Goal: Task Accomplishment & Management: Use online tool/utility

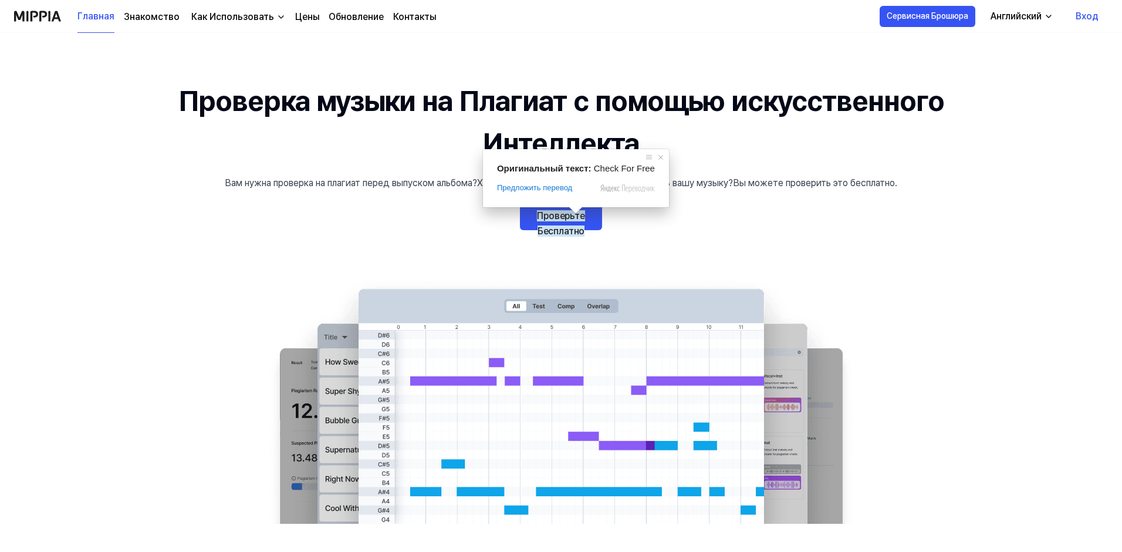
click at [564, 212] on ya-tr-span "Проверьте Бесплатно" at bounding box center [561, 223] width 48 height 26
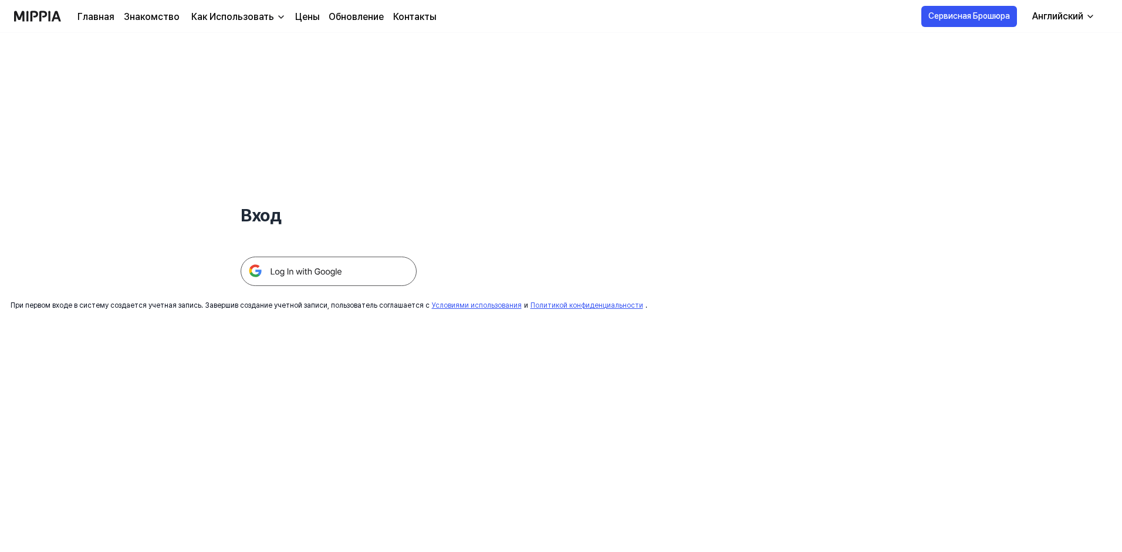
click at [359, 262] on img at bounding box center [329, 271] width 176 height 29
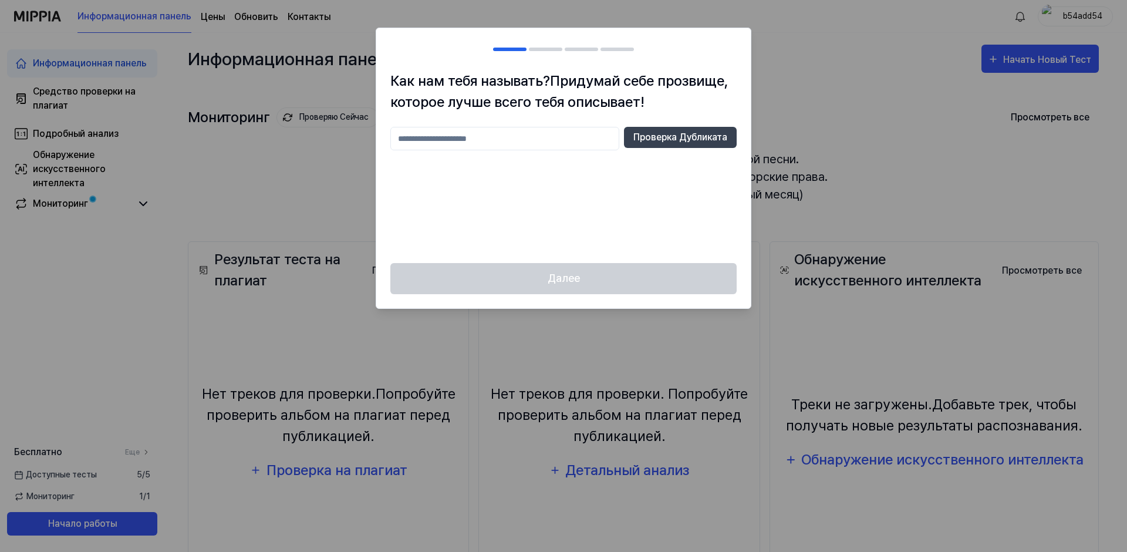
click at [567, 130] on input "text" at bounding box center [504, 138] width 229 height 23
type input "*"
click at [554, 274] on div "Далее" at bounding box center [563, 285] width 375 height 45
click at [645, 126] on div "Как нам тебя называть? Придумай себе прозвище, которое лучше всего тебя описыва…" at bounding box center [563, 166] width 375 height 193
click at [644, 132] on ya-tr-span "Проверка Дубликата" at bounding box center [680, 137] width 94 height 14
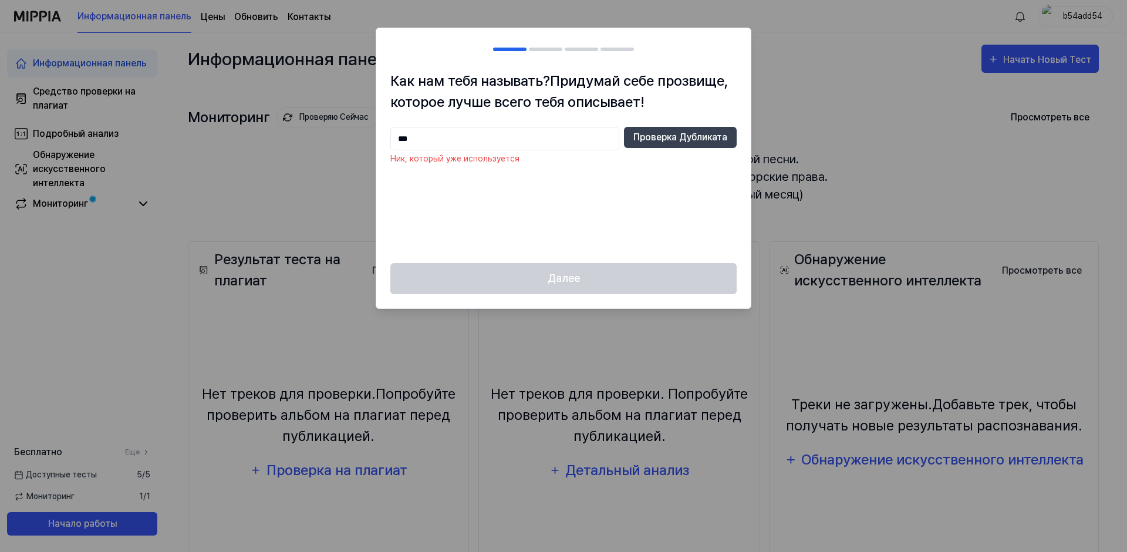
click at [539, 131] on input "***" at bounding box center [504, 138] width 229 height 23
type input "**********"
click at [666, 129] on button "Проверка Дубликата" at bounding box center [680, 137] width 113 height 21
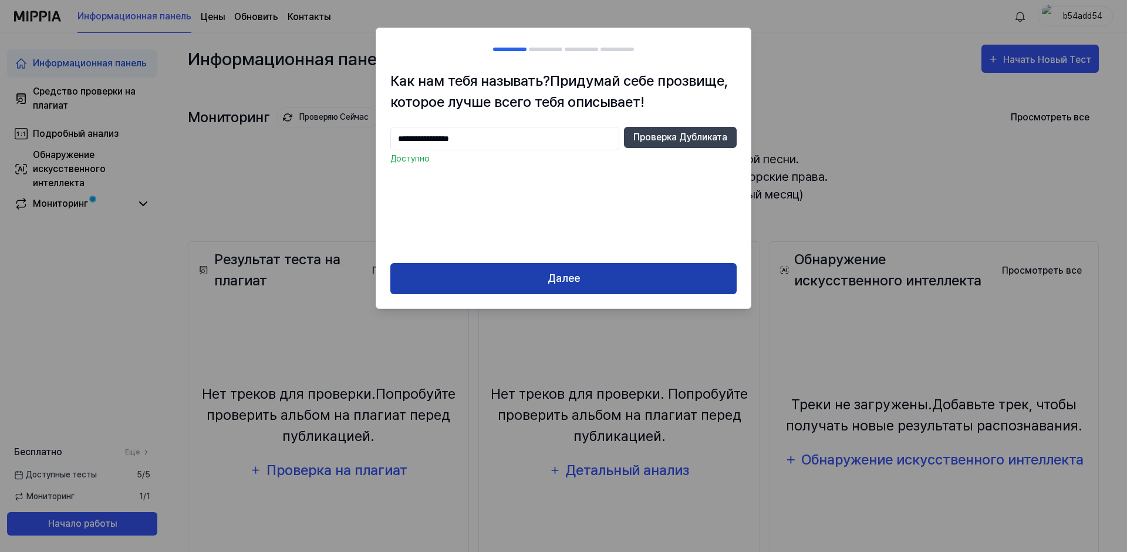
click at [586, 277] on button "Далее" at bounding box center [563, 278] width 346 height 31
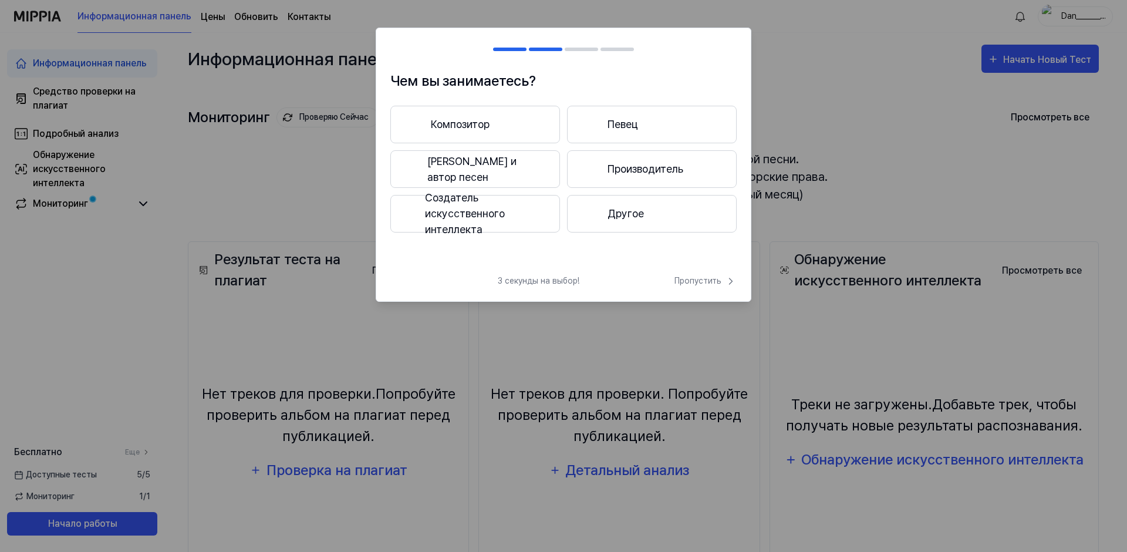
click at [620, 221] on ya-tr-span "Другое" at bounding box center [626, 213] width 36 height 16
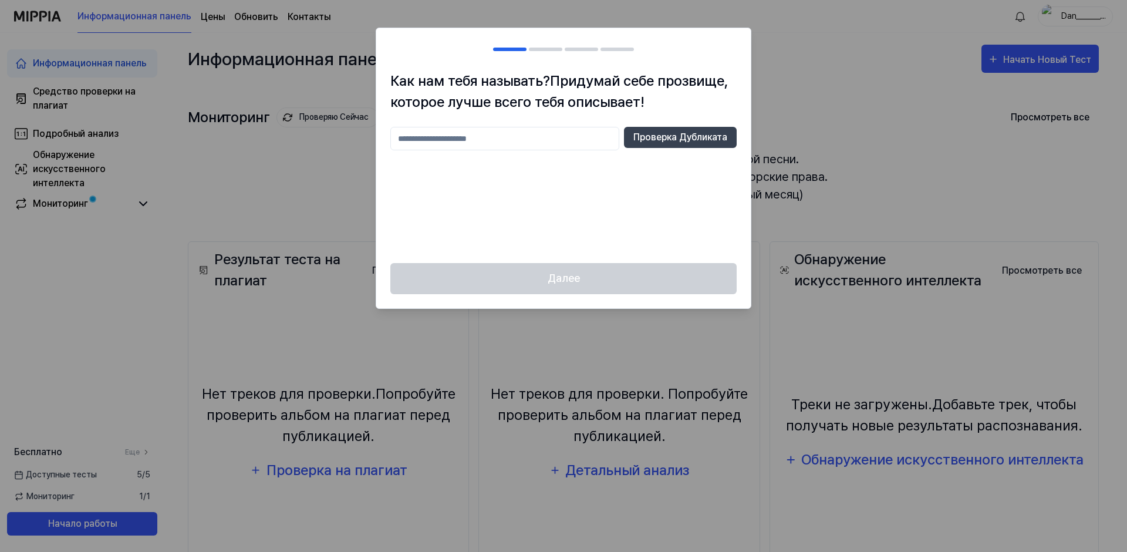
click at [426, 134] on input "text" at bounding box center [504, 138] width 229 height 23
type input "*"
type input "**********"
click at [667, 138] on ya-tr-span "Проверка Дубликата" at bounding box center [680, 137] width 94 height 14
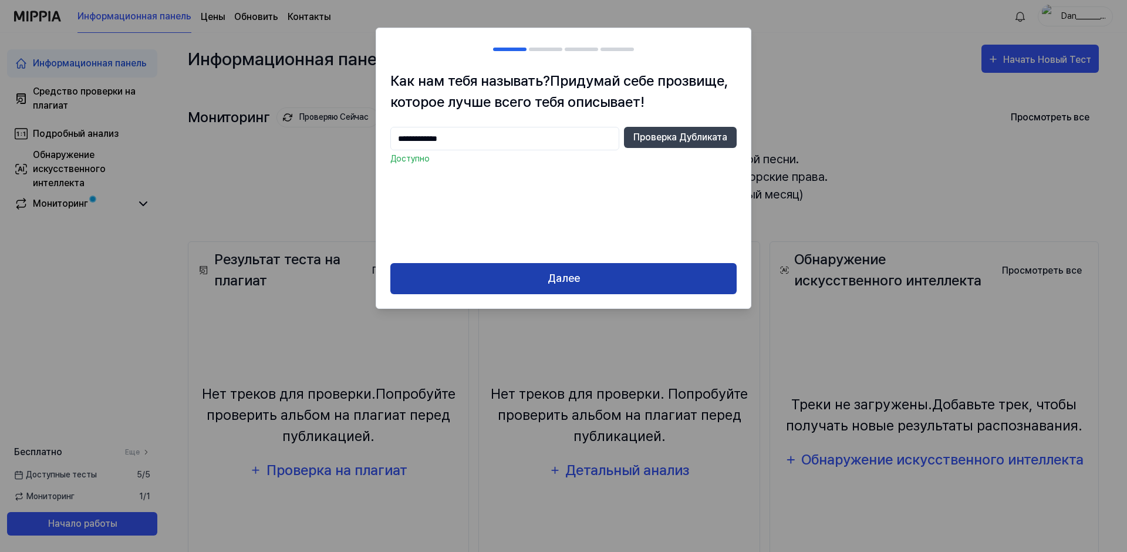
click at [572, 282] on ya-tr-span "Далее" at bounding box center [564, 278] width 32 height 17
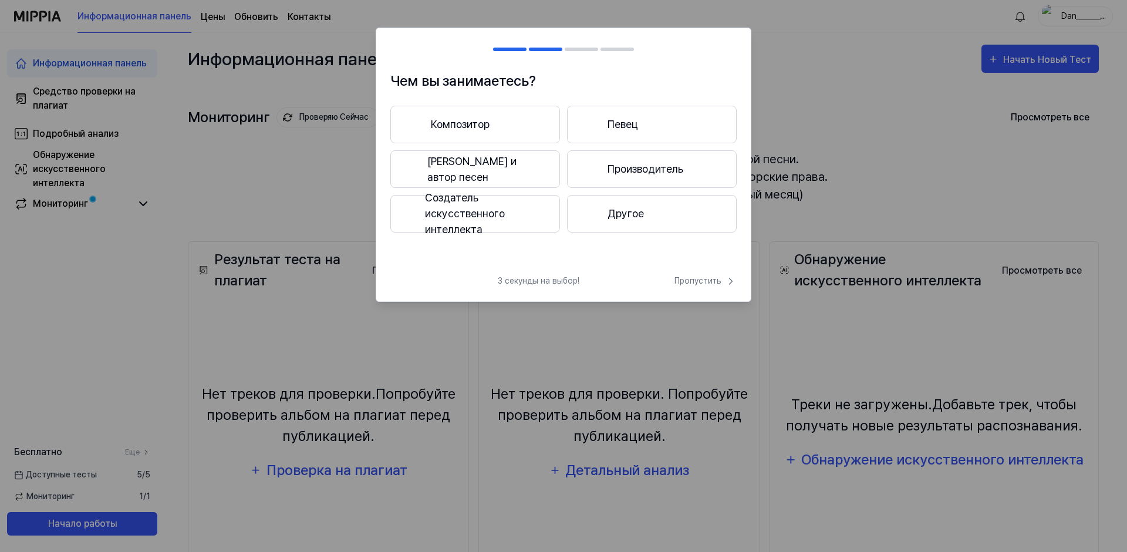
click at [483, 119] on ya-tr-span "Композитор" at bounding box center [460, 124] width 59 height 16
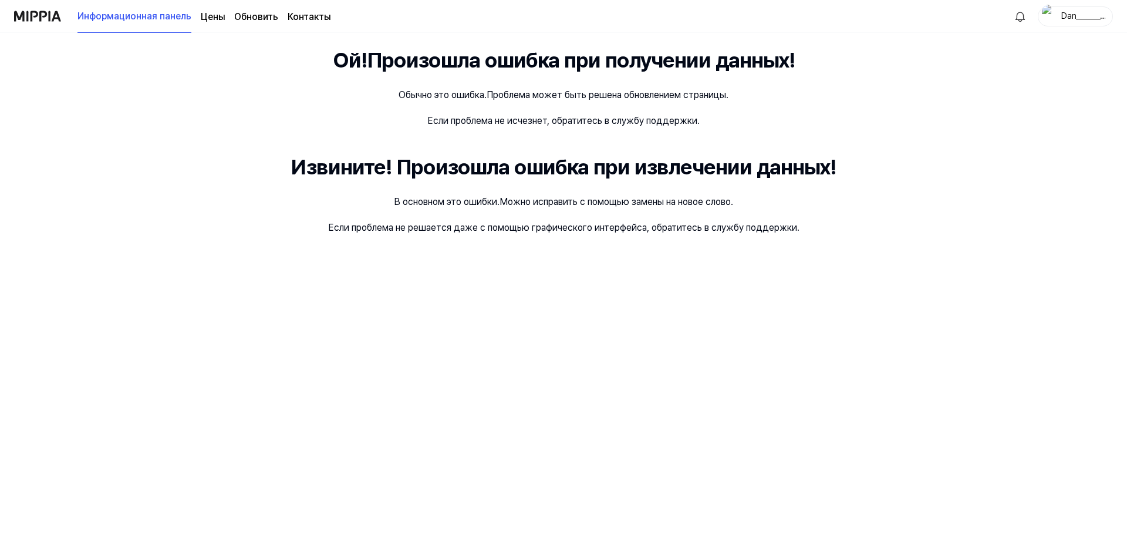
click at [213, 18] on ya-tr-span "Цены" at bounding box center [213, 16] width 24 height 11
click at [266, 14] on ya-tr-span "Обновить" at bounding box center [256, 16] width 44 height 11
click at [306, 16] on ya-tr-span "Контакты" at bounding box center [309, 16] width 43 height 11
click at [16, 22] on img at bounding box center [37, 16] width 47 height 32
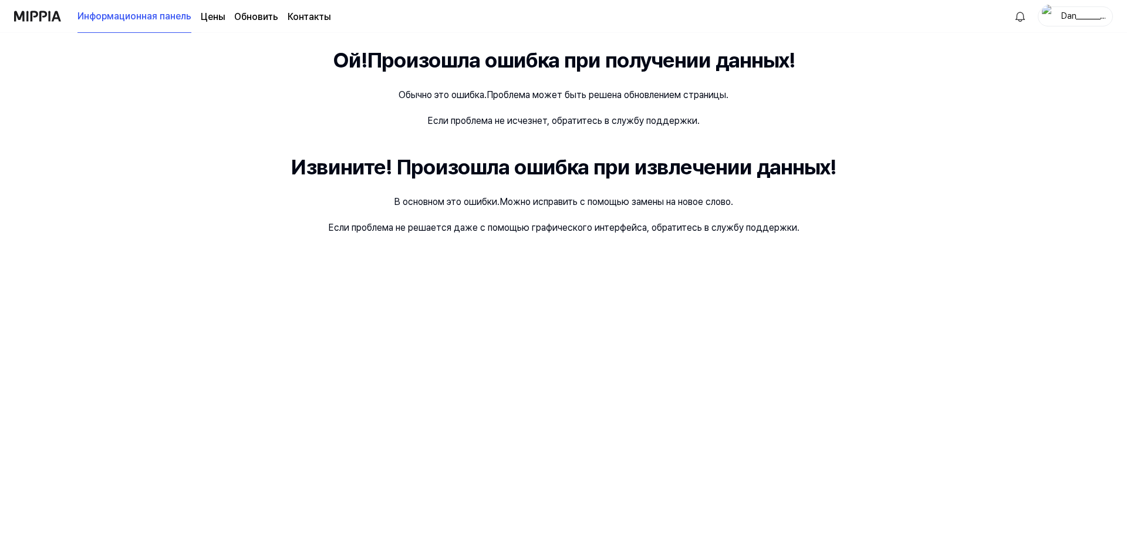
click at [16, 22] on img at bounding box center [37, 16] width 47 height 32
